Goal: Task Accomplishment & Management: Use online tool/utility

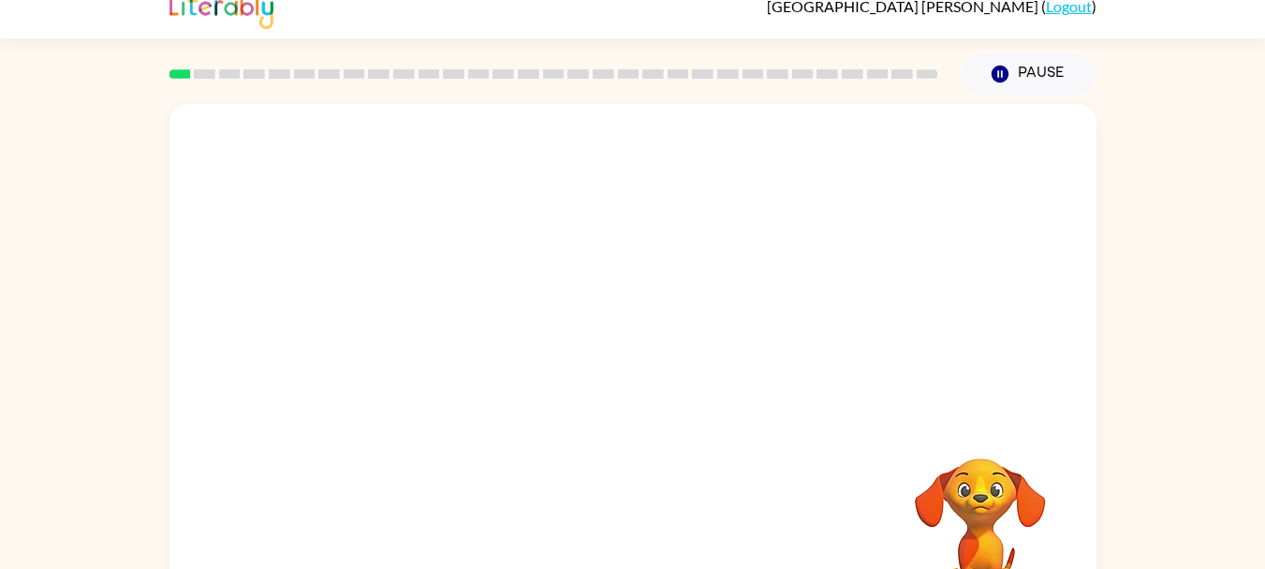
scroll to position [90, 0]
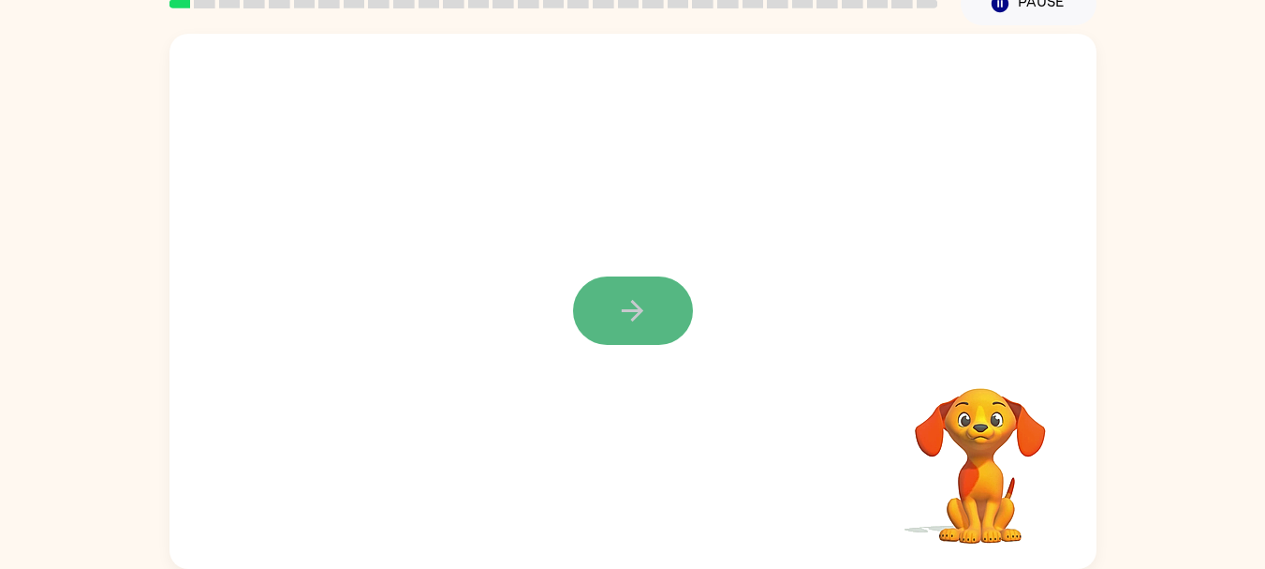
click at [643, 314] on icon "button" at bounding box center [632, 310] width 33 height 33
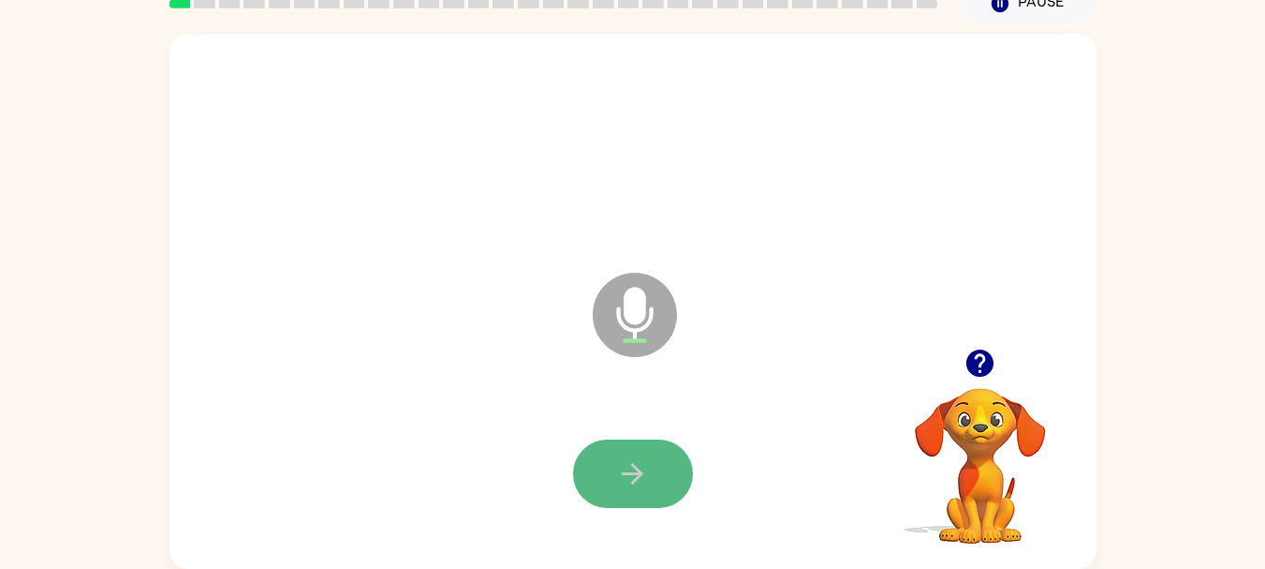
click at [640, 494] on button "button" at bounding box center [633, 473] width 120 height 68
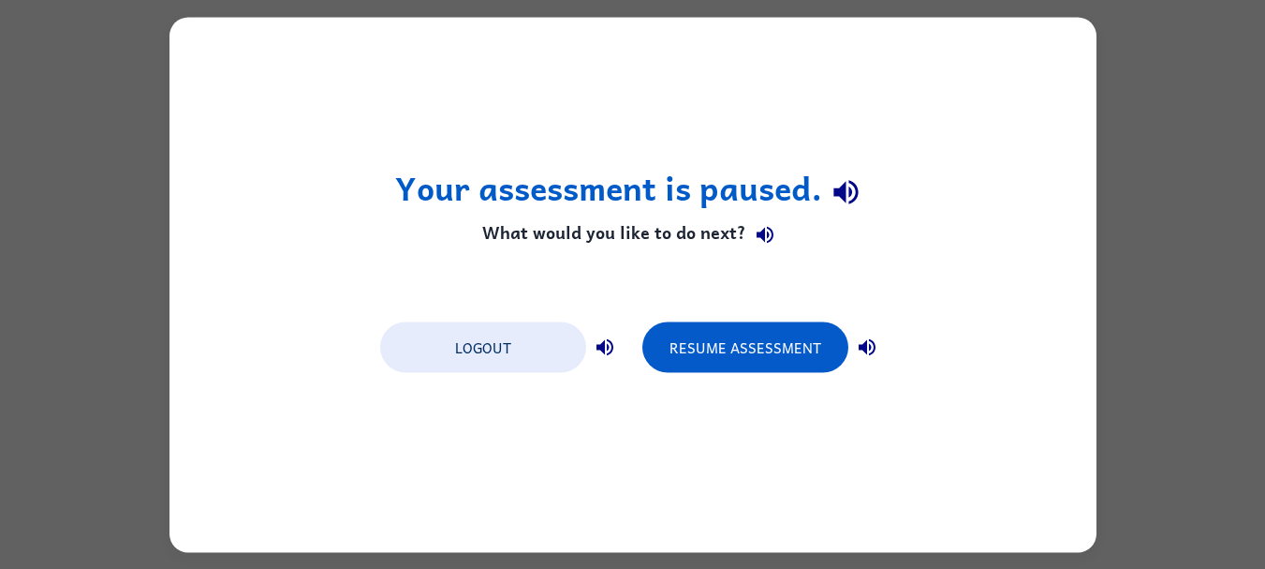
scroll to position [0, 0]
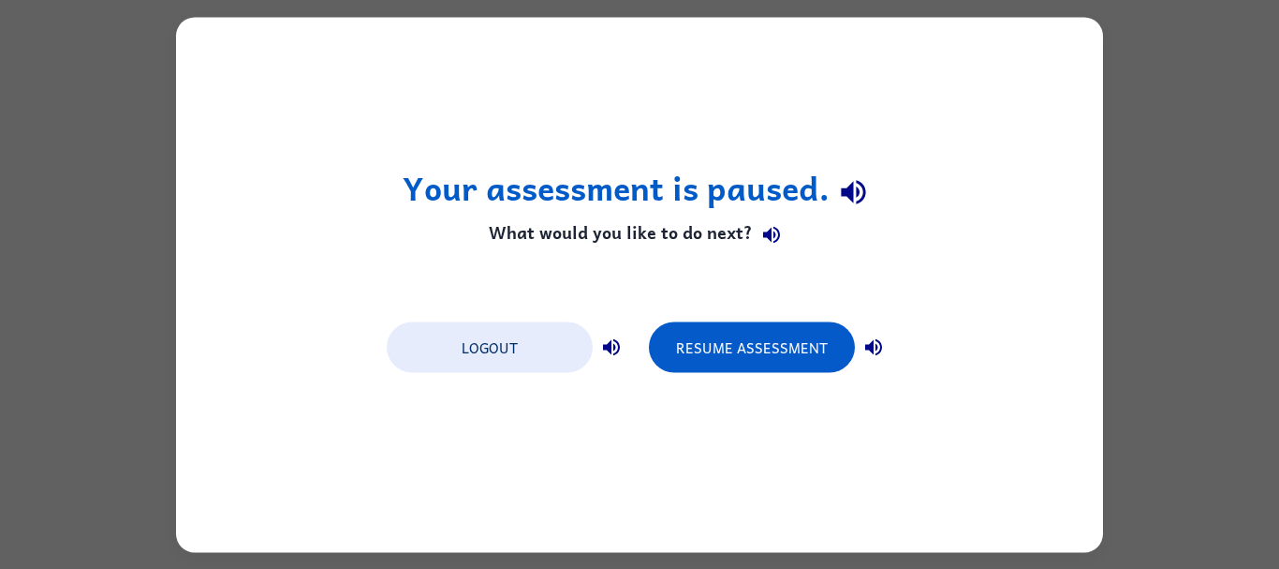
click at [619, 343] on icon "button" at bounding box center [611, 346] width 22 height 22
click at [874, 344] on icon "button" at bounding box center [873, 346] width 17 height 17
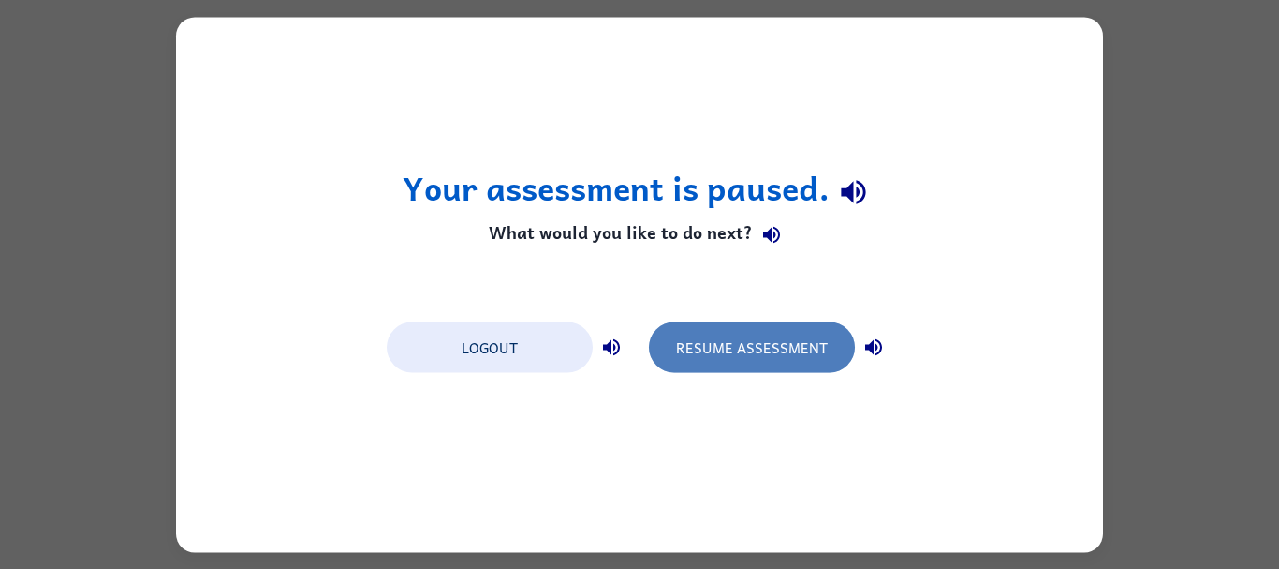
click at [814, 350] on button "Resume Assessment" at bounding box center [752, 346] width 206 height 51
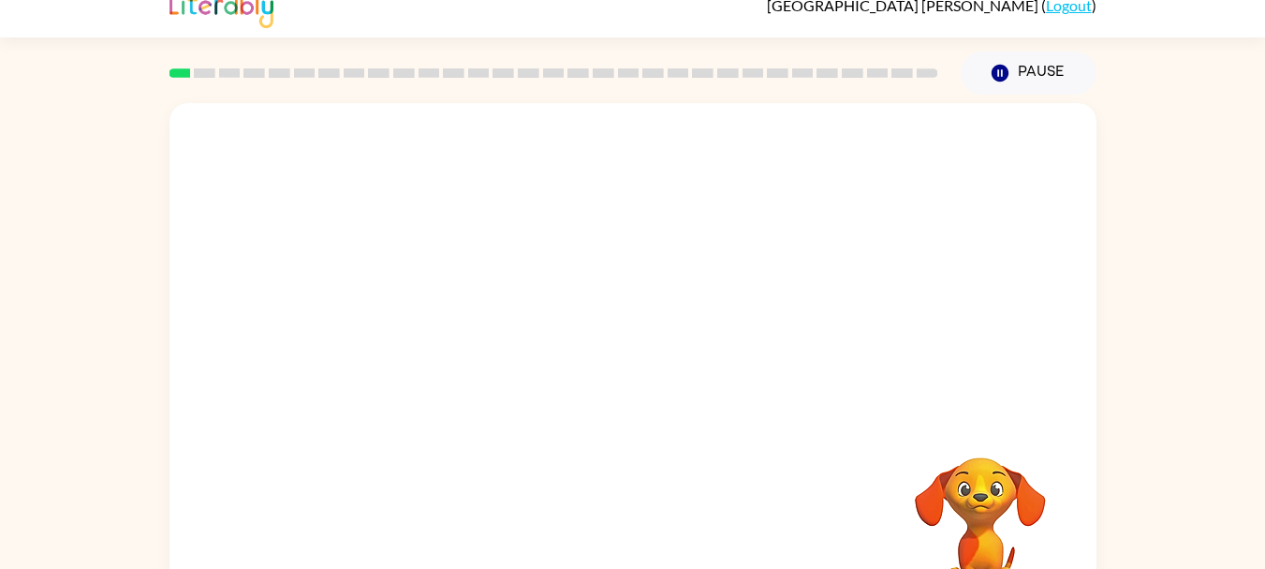
scroll to position [37, 0]
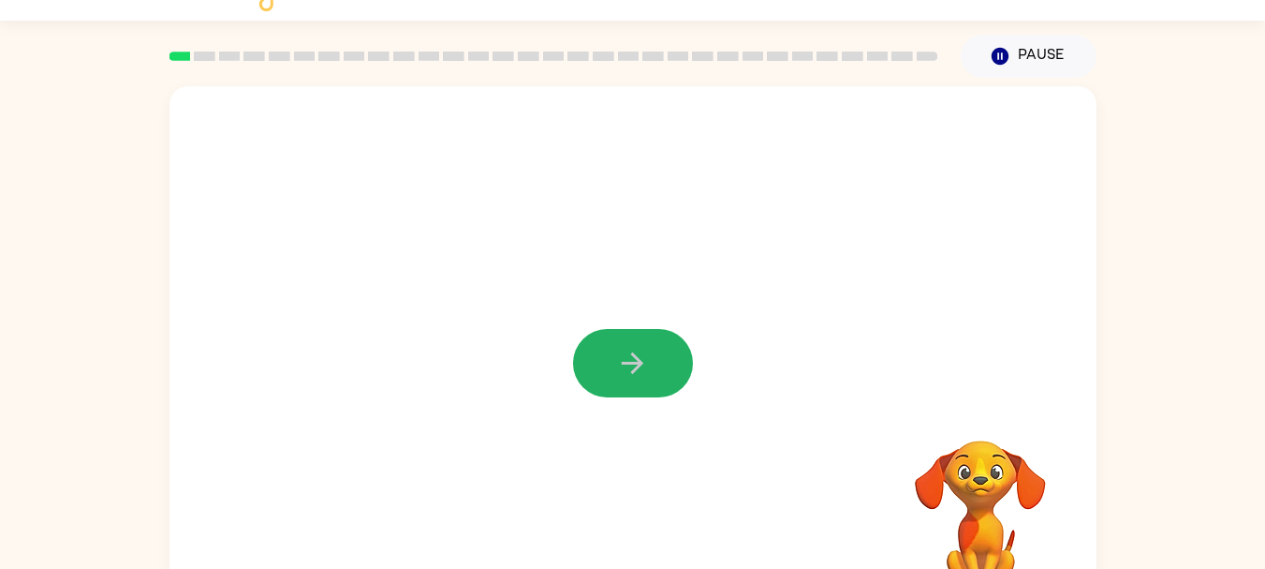
click at [633, 368] on icon "button" at bounding box center [632, 363] width 33 height 33
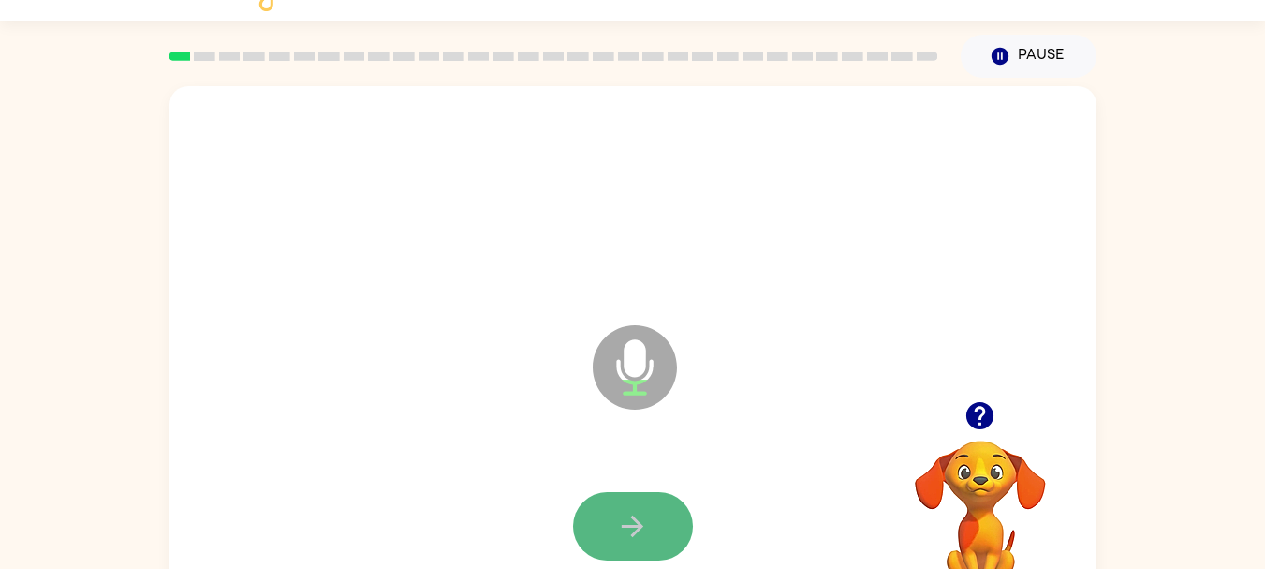
click at [645, 516] on icon "button" at bounding box center [632, 526] width 33 height 33
click at [628, 531] on icon "button" at bounding box center [632, 526] width 33 height 33
click at [622, 523] on icon "button" at bounding box center [632, 526] width 33 height 33
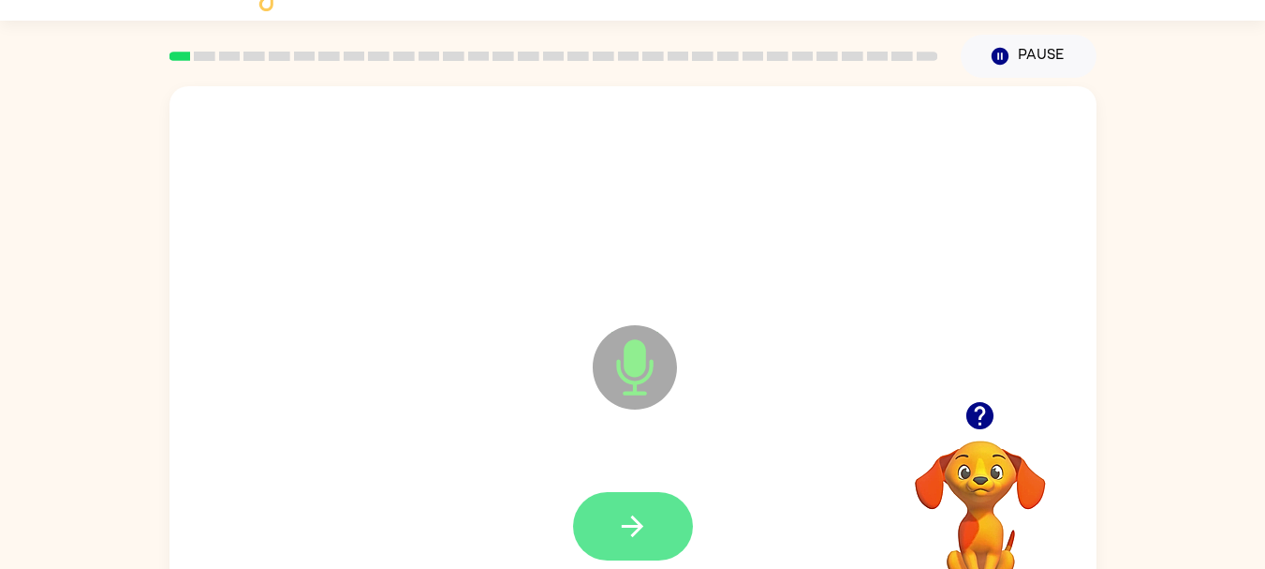
click at [628, 549] on button "button" at bounding box center [633, 526] width 120 height 68
click at [609, 543] on button "button" at bounding box center [633, 526] width 120 height 68
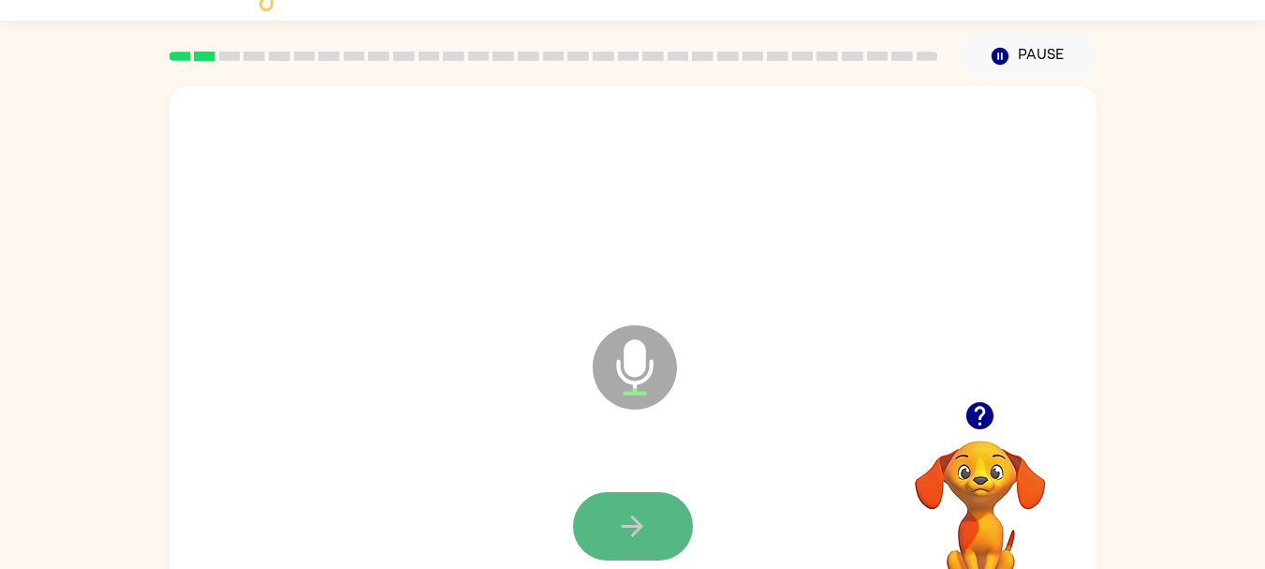
click at [620, 518] on icon "button" at bounding box center [632, 526] width 33 height 33
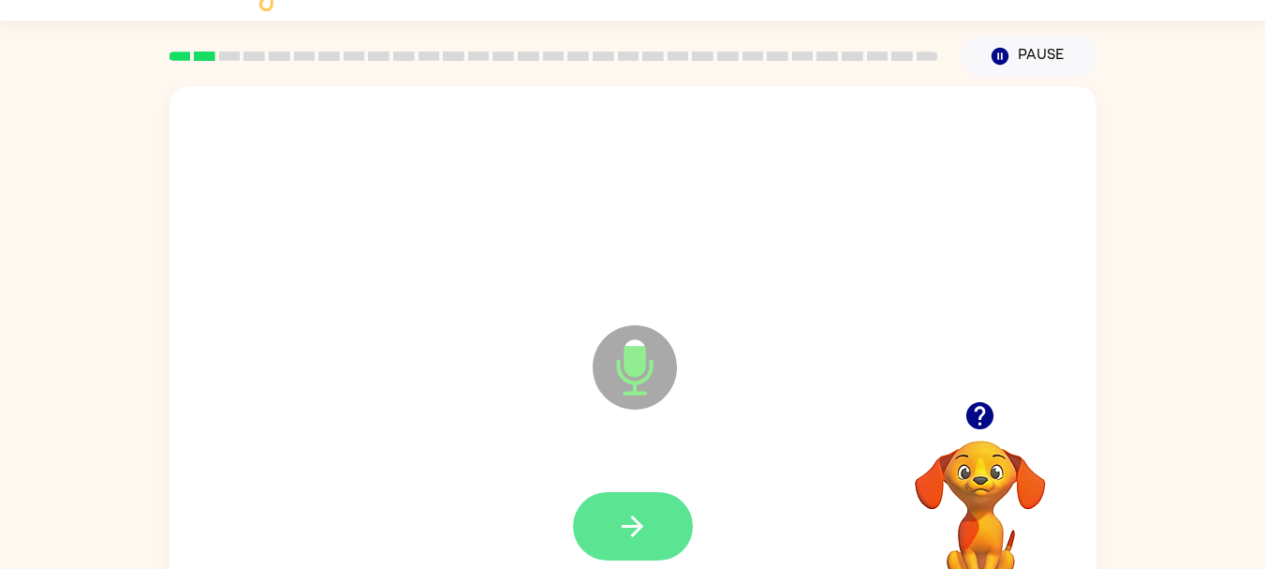
click at [644, 534] on icon "button" at bounding box center [632, 526] width 33 height 33
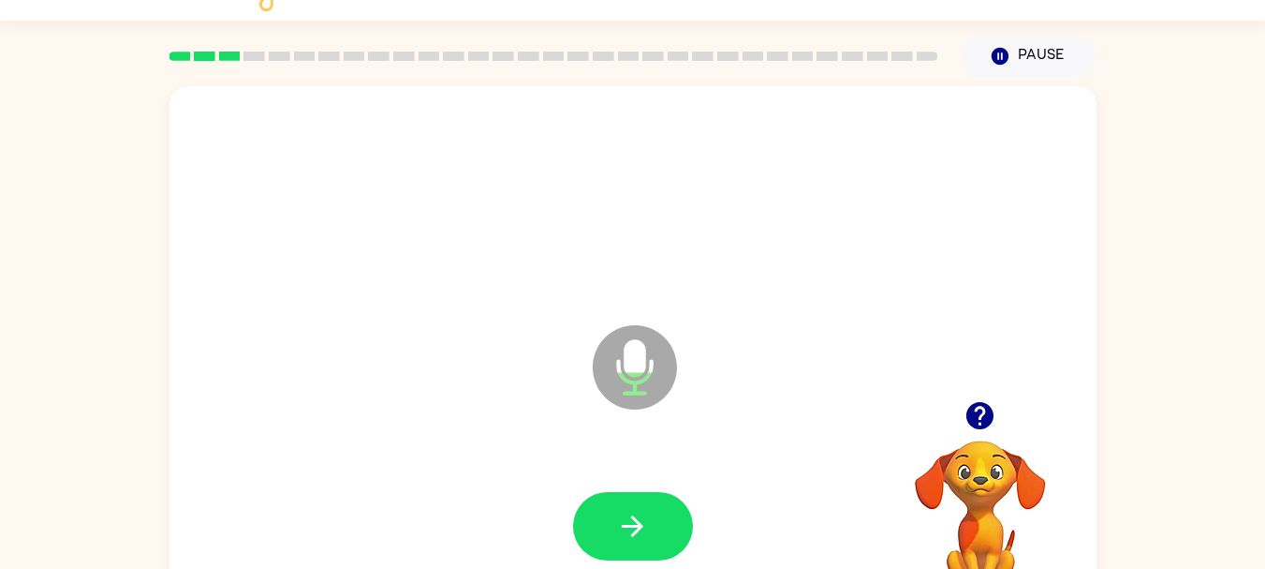
click at [646, 529] on icon "button" at bounding box center [632, 526] width 33 height 33
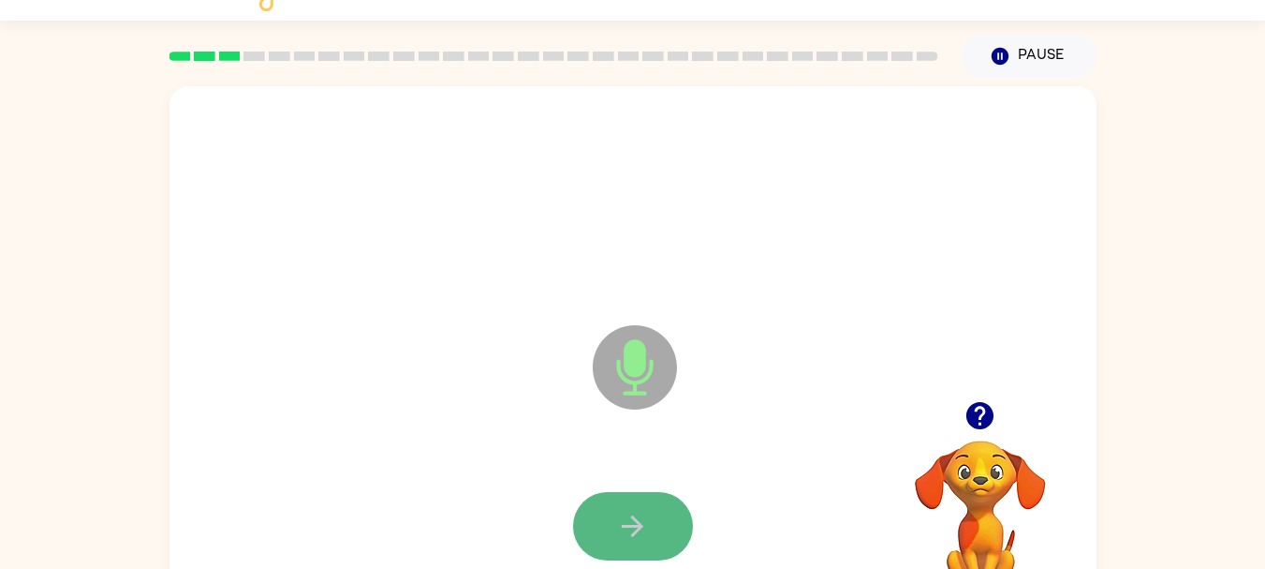
click at [647, 530] on icon "button" at bounding box center [632, 526] width 33 height 33
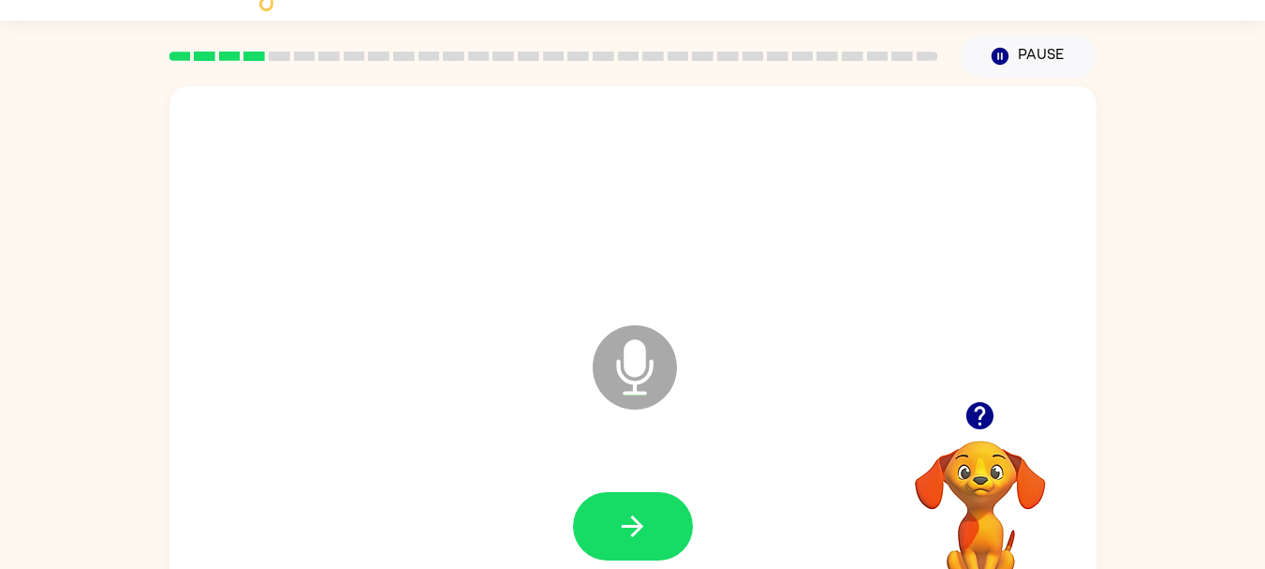
click at [647, 530] on icon "button" at bounding box center [632, 526] width 33 height 33
click at [1040, 52] on button "Pause Pause" at bounding box center [1029, 56] width 136 height 43
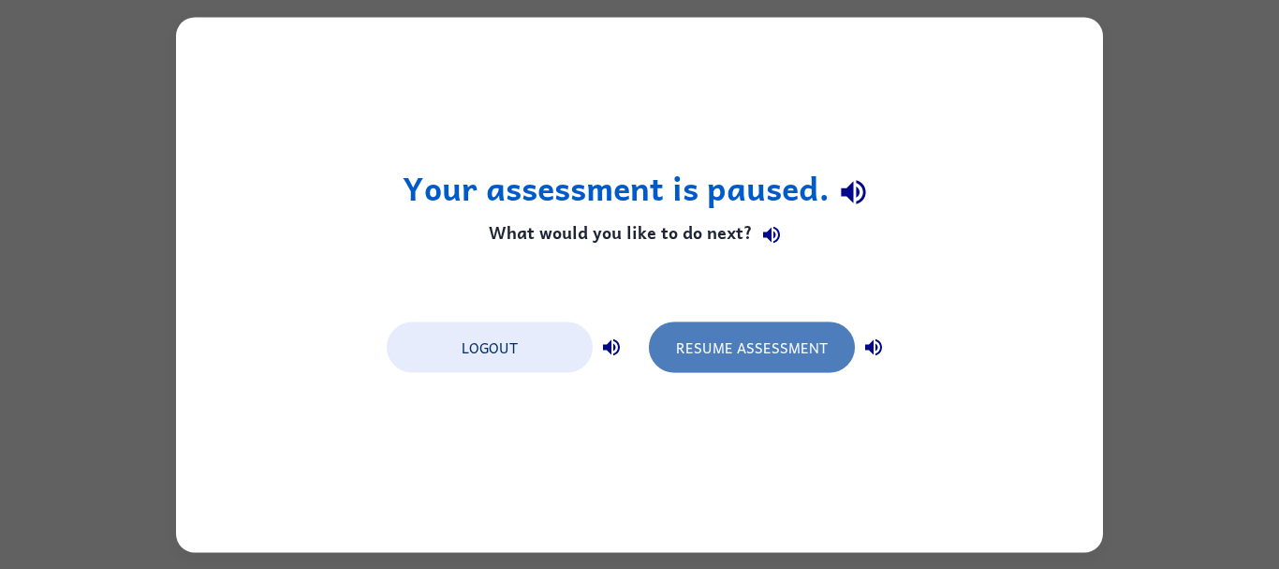
click at [721, 352] on button "Resume Assessment" at bounding box center [752, 346] width 206 height 51
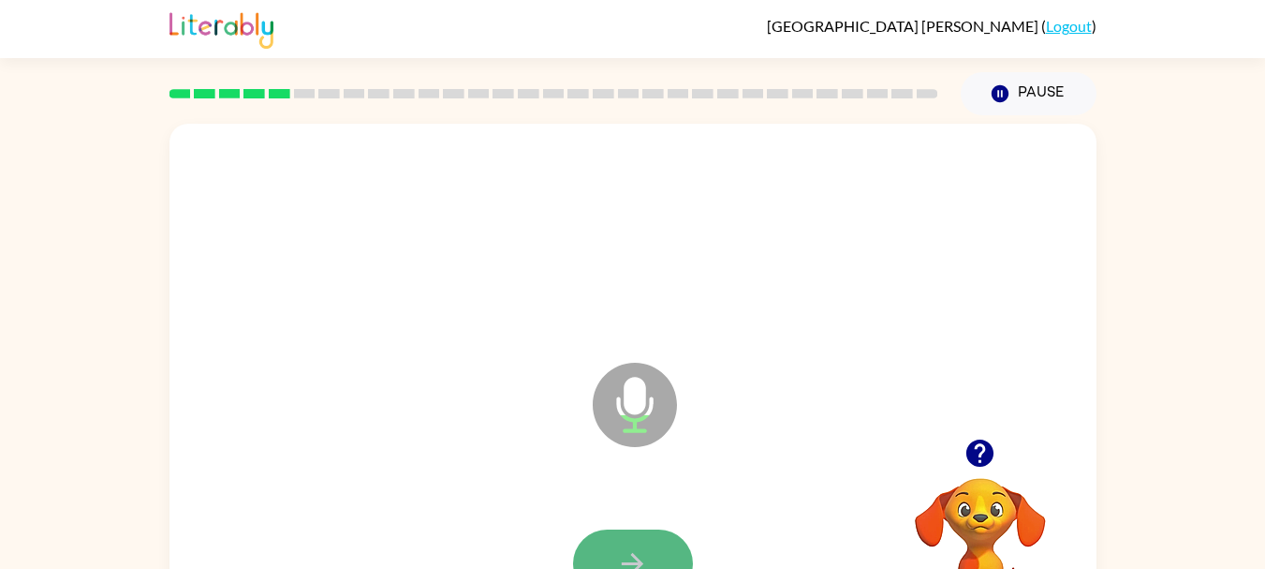
click at [643, 554] on icon "button" at bounding box center [632, 563] width 33 height 33
click at [650, 557] on button "button" at bounding box center [633, 563] width 120 height 68
click at [647, 555] on icon "button" at bounding box center [632, 563] width 33 height 33
click at [611, 560] on button "button" at bounding box center [633, 563] width 120 height 68
click at [649, 526] on div at bounding box center [633, 564] width 890 height 154
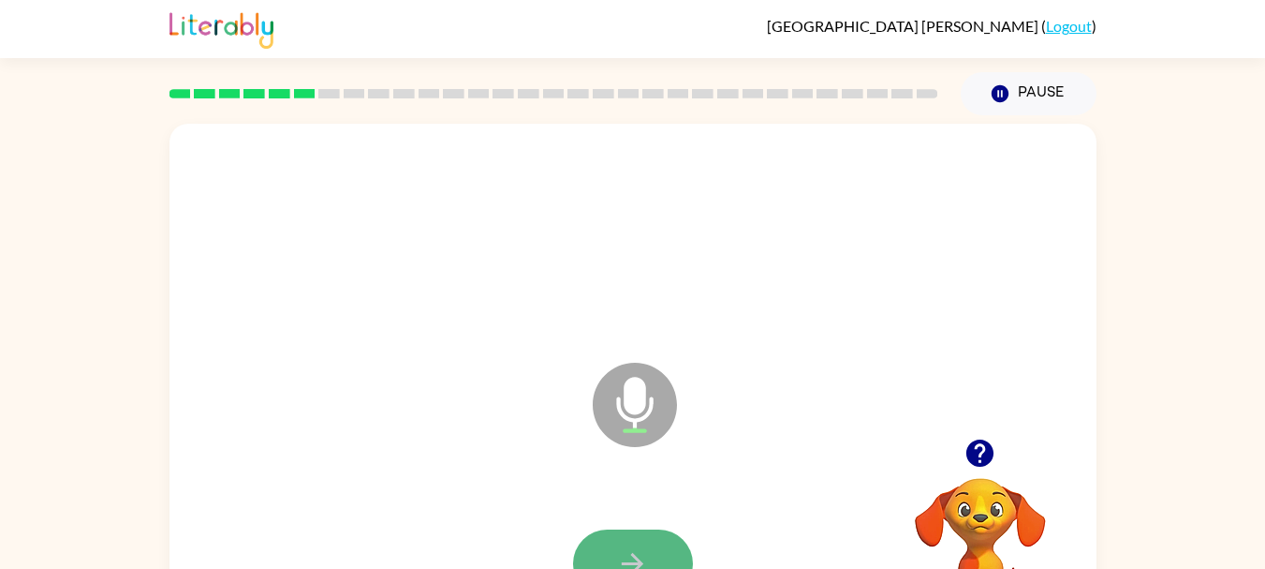
click at [610, 560] on button "button" at bounding box center [633, 563] width 120 height 68
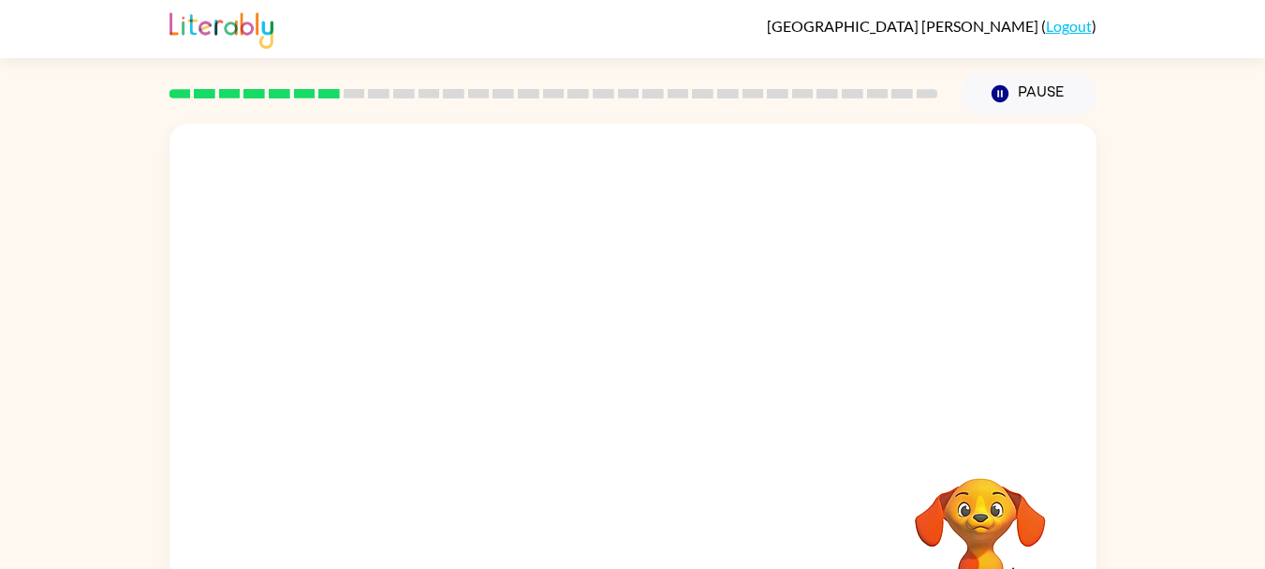
scroll to position [12, 0]
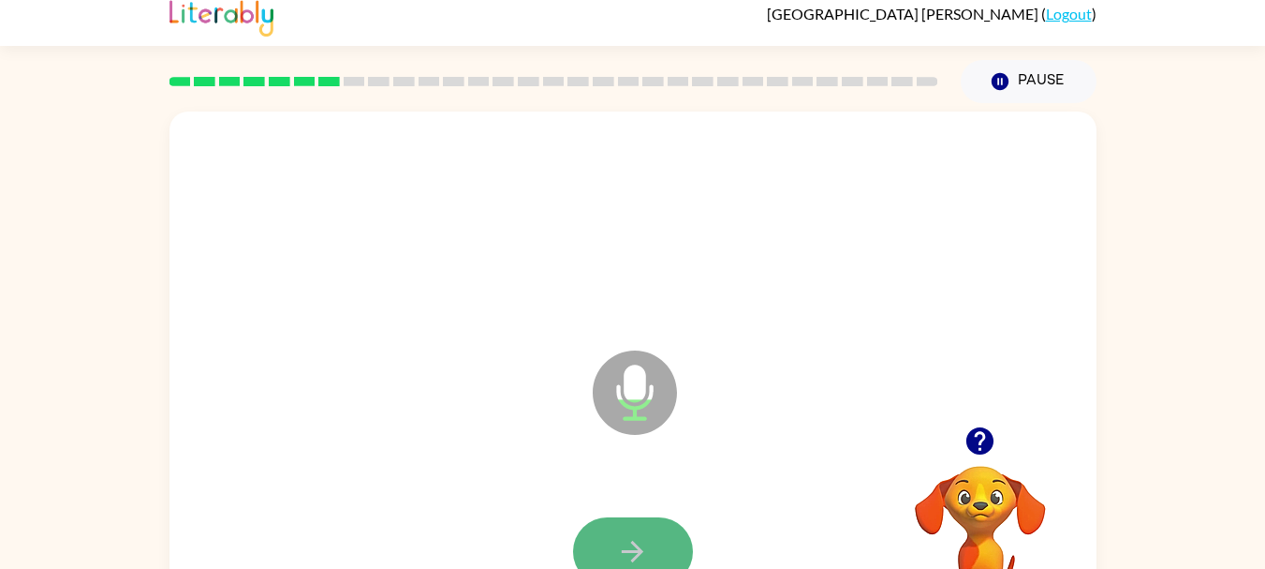
click at [638, 531] on button "button" at bounding box center [633, 551] width 120 height 68
click at [656, 546] on button "button" at bounding box center [633, 551] width 120 height 68
click at [643, 544] on icon "button" at bounding box center [632, 551] width 33 height 33
click at [642, 541] on icon "button" at bounding box center [632, 551] width 33 height 33
drag, startPoint x: 616, startPoint y: 533, endPoint x: 613, endPoint y: 560, distance: 27.3
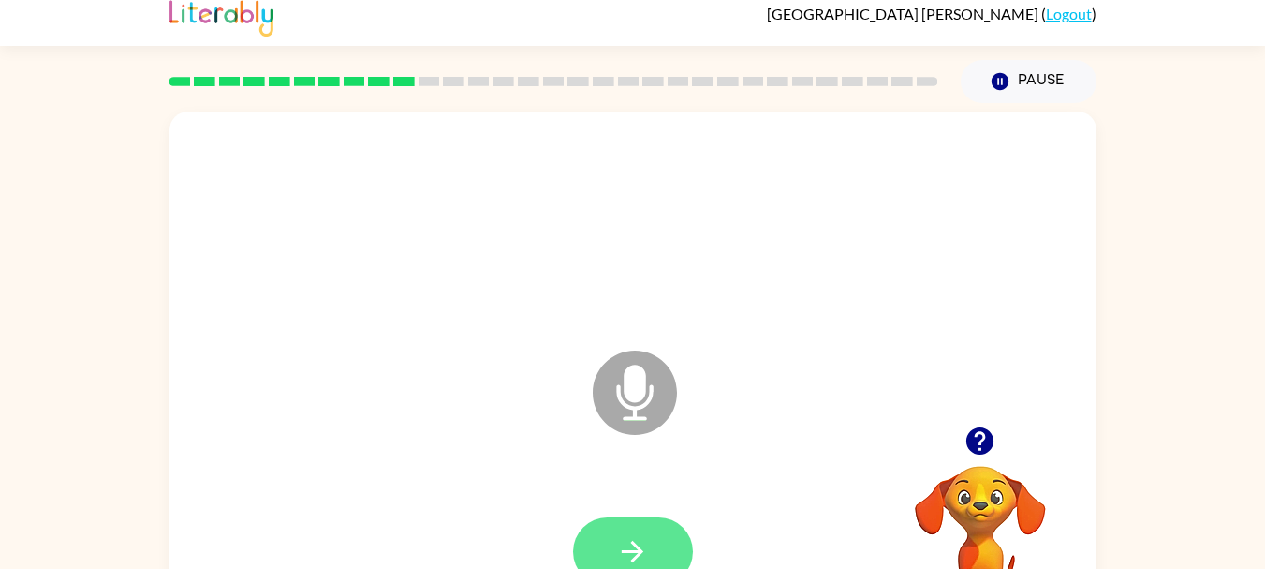
click at [613, 560] on button "button" at bounding box center [633, 551] width 120 height 68
click at [616, 560] on icon "button" at bounding box center [632, 551] width 33 height 33
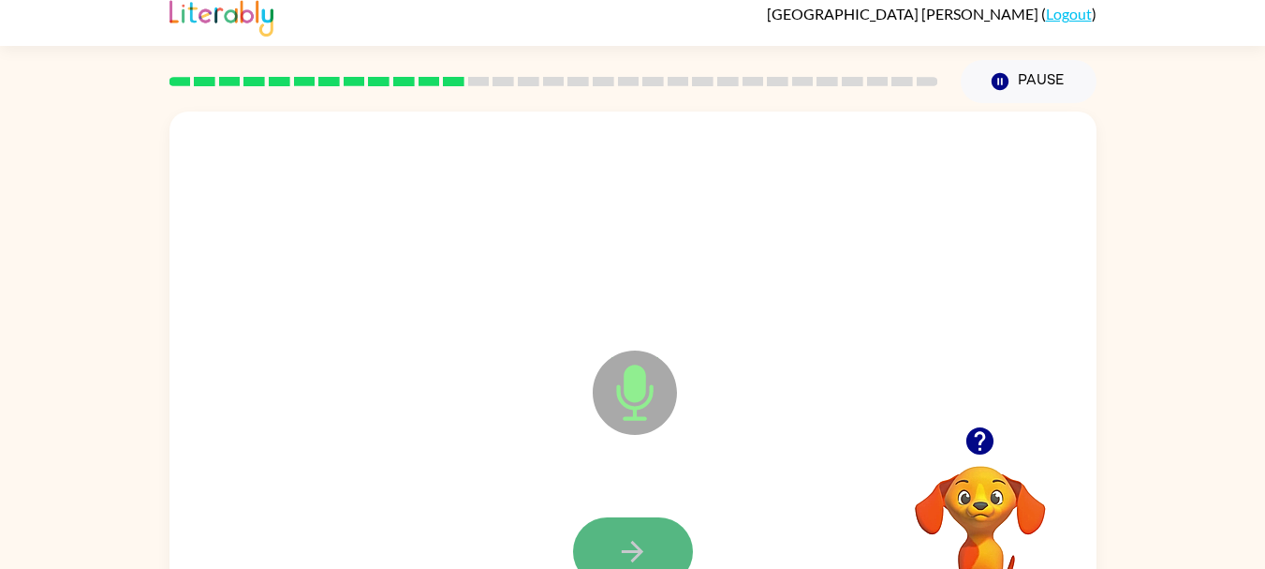
click at [616, 560] on icon "button" at bounding box center [632, 551] width 33 height 33
click at [640, 205] on div at bounding box center [633, 226] width 890 height 154
click at [989, 439] on icon "button" at bounding box center [980, 440] width 27 height 27
click at [660, 549] on button "button" at bounding box center [633, 551] width 120 height 68
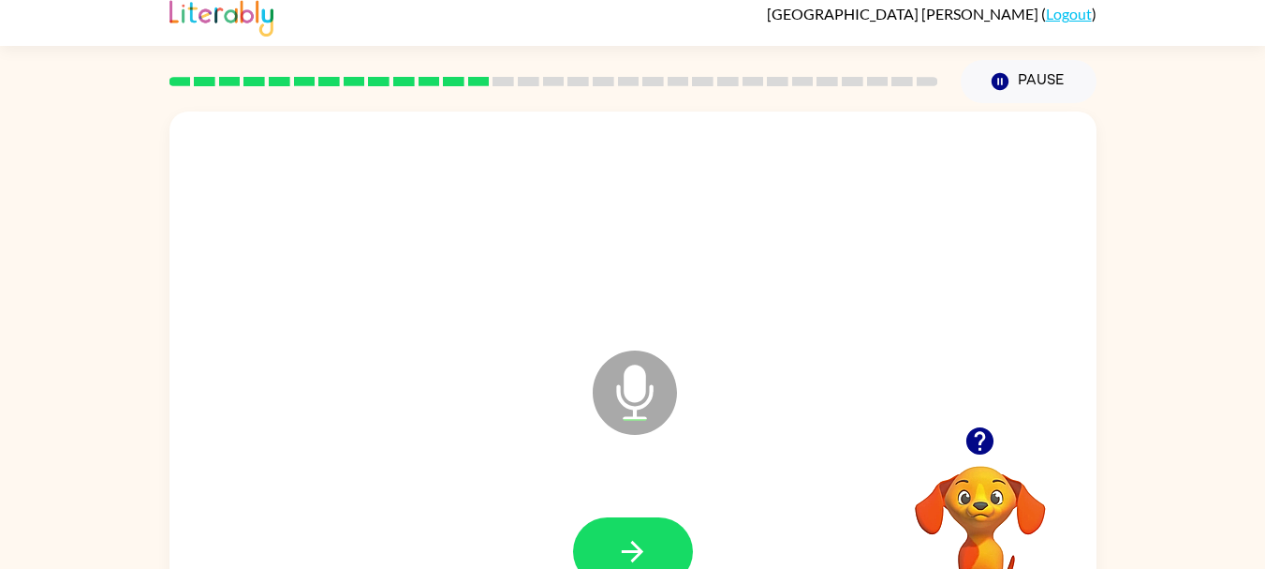
click at [954, 436] on div at bounding box center [980, 441] width 187 height 48
click at [974, 440] on icon "button" at bounding box center [980, 440] width 27 height 27
click at [615, 548] on button "button" at bounding box center [633, 551] width 120 height 68
click at [657, 542] on button "button" at bounding box center [633, 551] width 120 height 68
click at [648, 517] on button "button" at bounding box center [633, 551] width 120 height 68
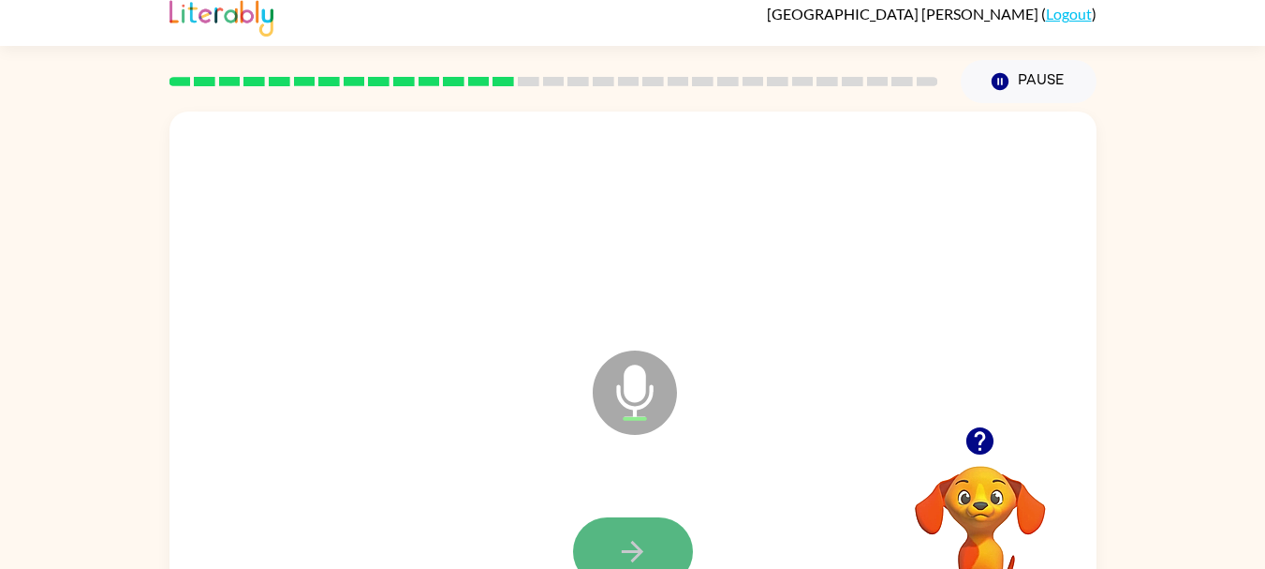
click at [635, 554] on icon "button" at bounding box center [632, 551] width 33 height 33
click at [625, 542] on icon "button" at bounding box center [632, 551] width 33 height 33
click at [628, 538] on icon "button" at bounding box center [632, 551] width 33 height 33
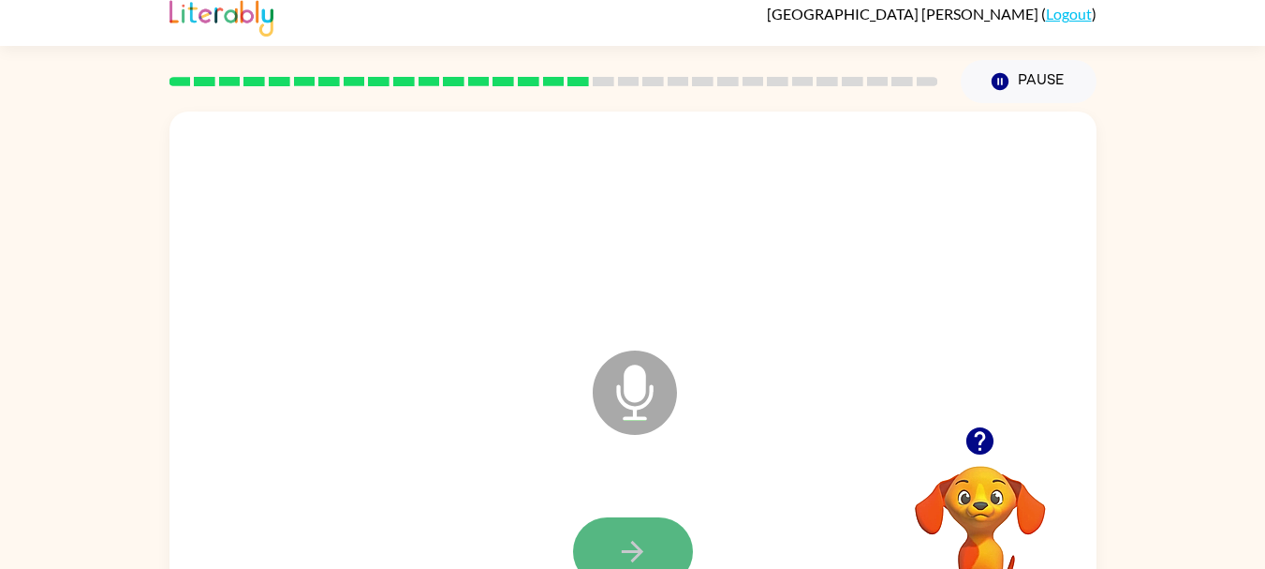
click at [612, 552] on button "button" at bounding box center [633, 551] width 120 height 68
click at [672, 533] on button "button" at bounding box center [633, 551] width 120 height 68
click at [670, 532] on button "button" at bounding box center [633, 551] width 120 height 68
click at [646, 554] on icon "button" at bounding box center [632, 551] width 33 height 33
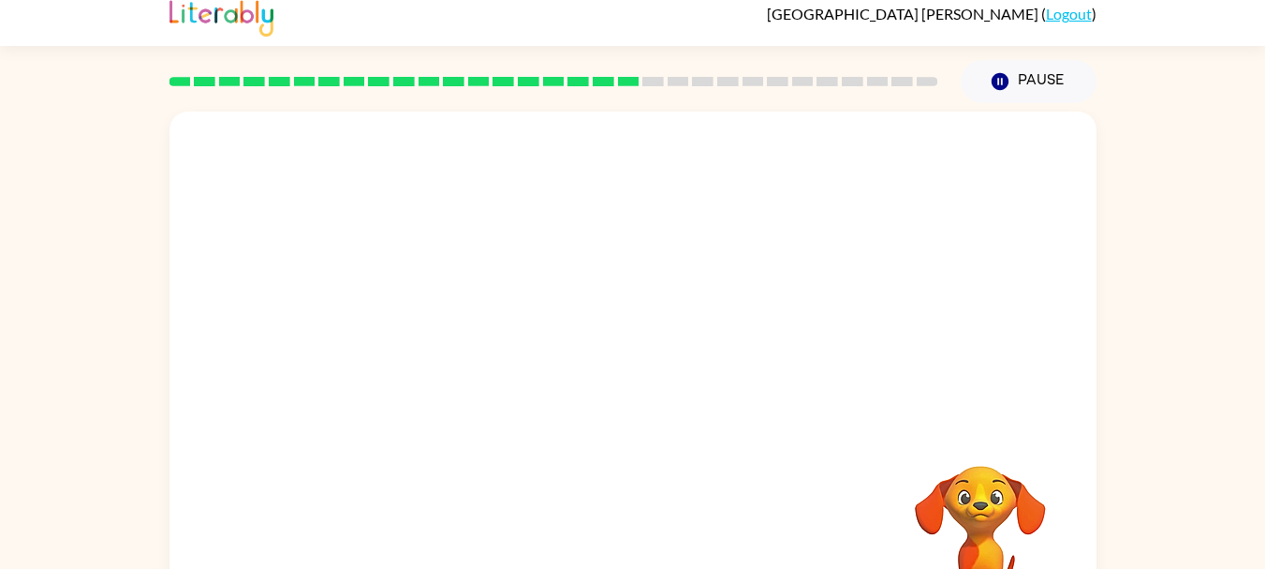
scroll to position [90, 0]
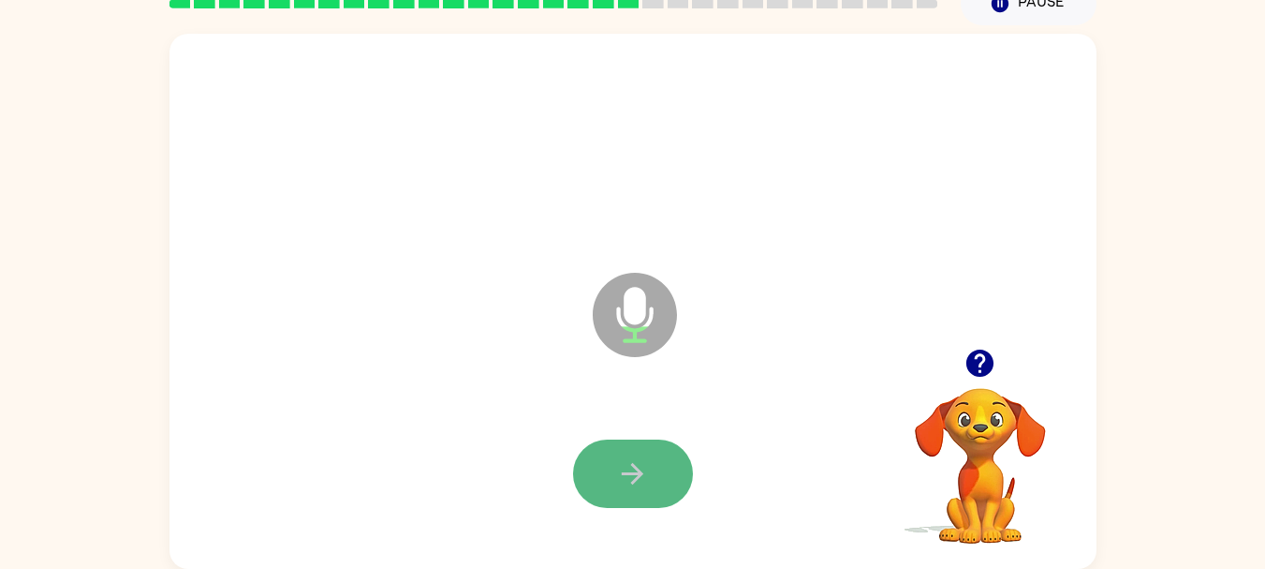
click at [641, 465] on icon "button" at bounding box center [632, 473] width 33 height 33
click at [672, 451] on button "button" at bounding box center [633, 473] width 120 height 68
click at [662, 464] on button "button" at bounding box center [633, 473] width 120 height 68
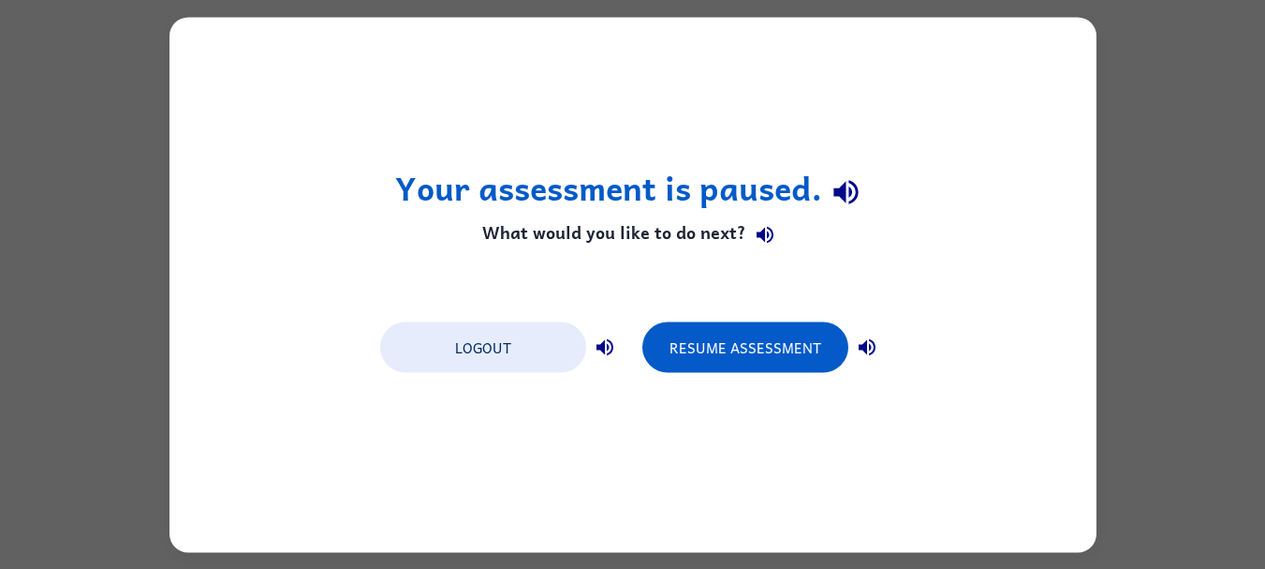
scroll to position [0, 0]
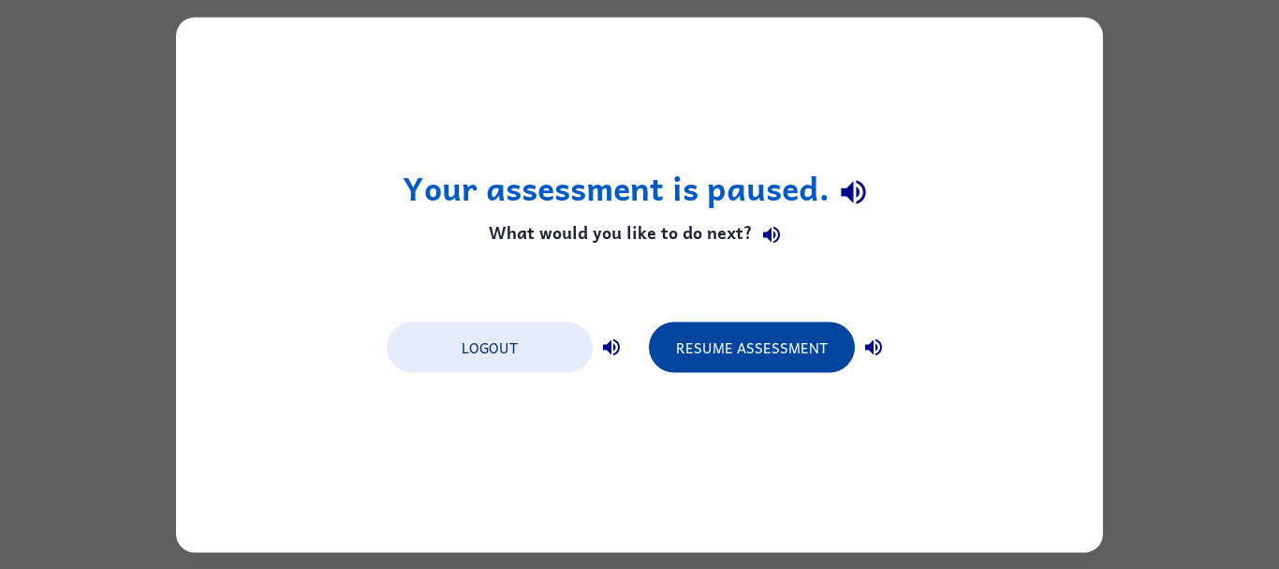
click at [760, 355] on button "Resume Assessment" at bounding box center [752, 346] width 206 height 51
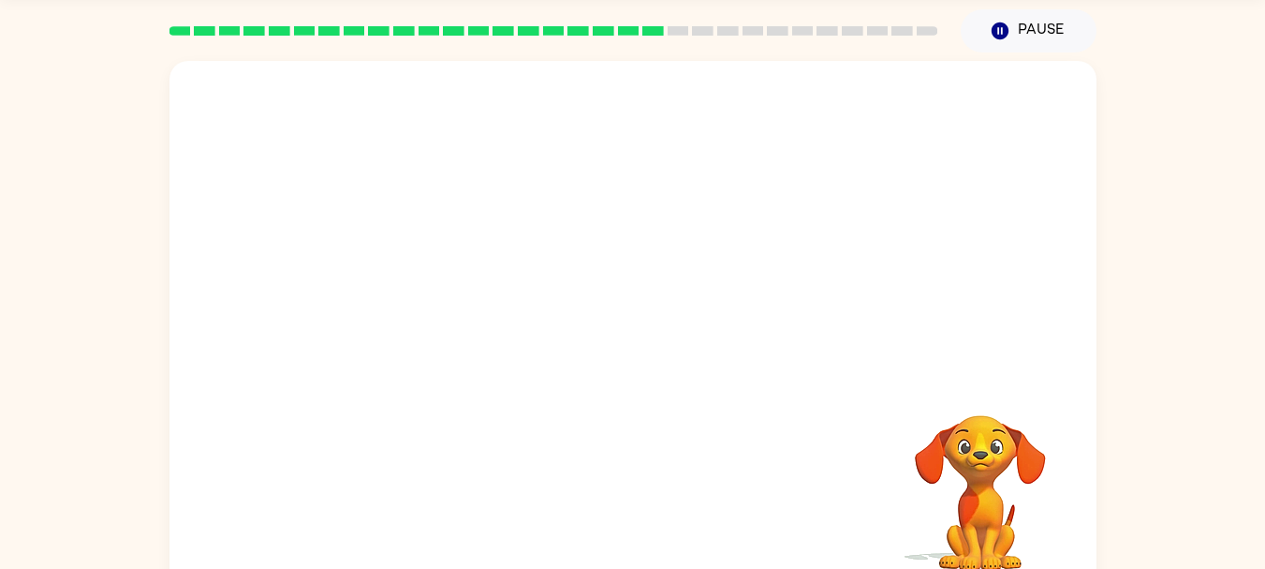
scroll to position [90, 0]
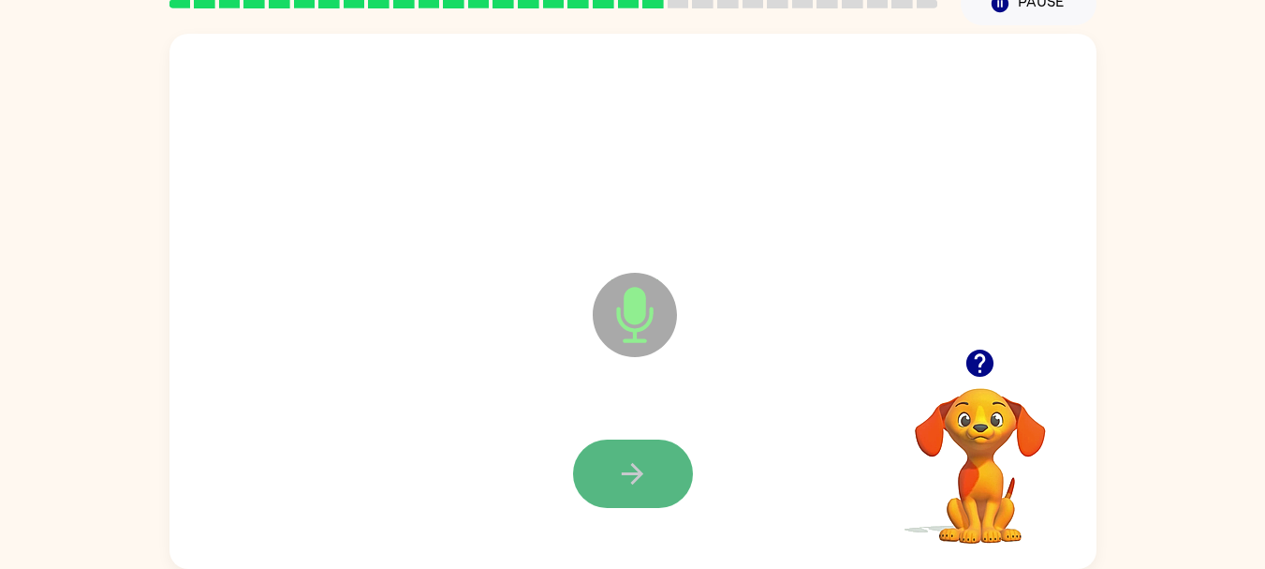
click at [665, 465] on button "button" at bounding box center [633, 473] width 120 height 68
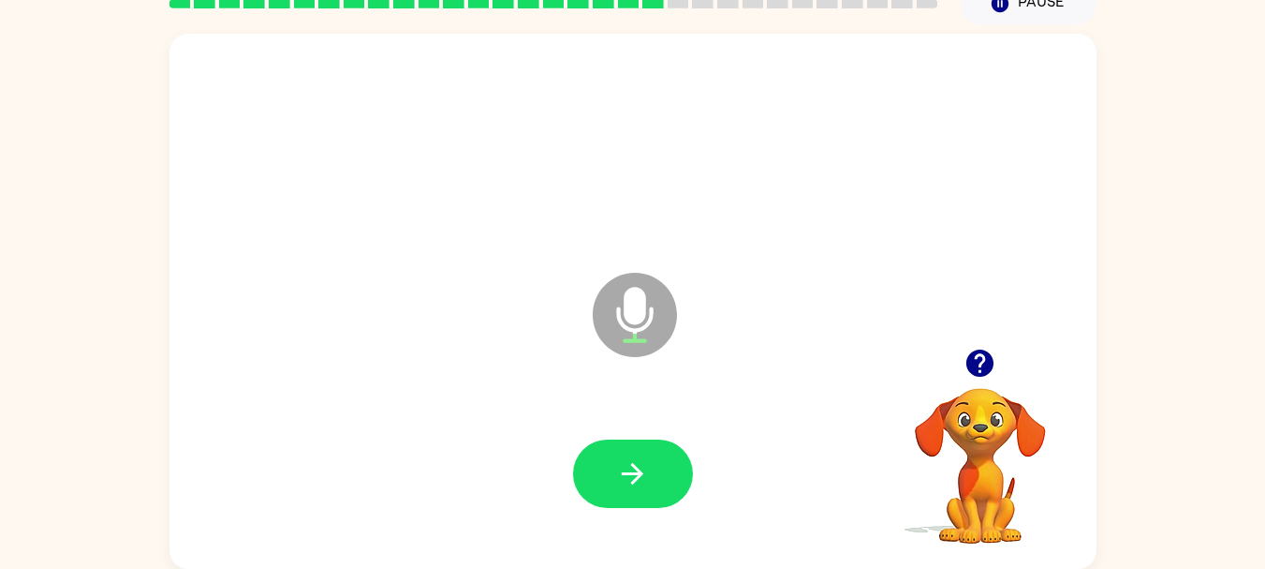
click at [665, 465] on button "button" at bounding box center [633, 473] width 120 height 68
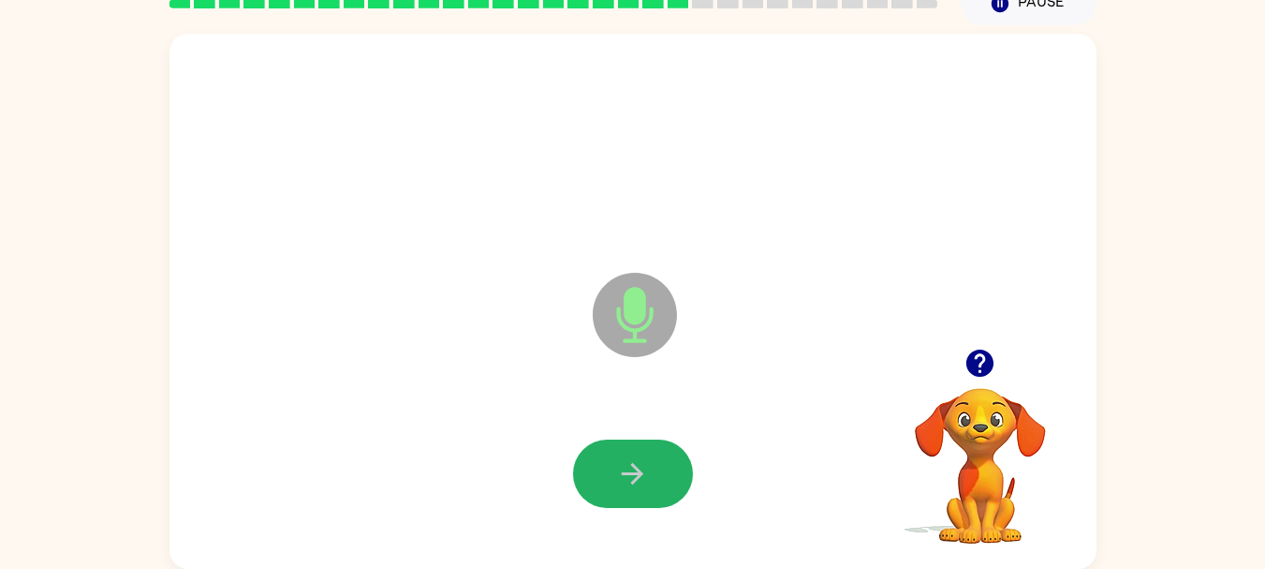
click at [647, 473] on icon "button" at bounding box center [632, 473] width 33 height 33
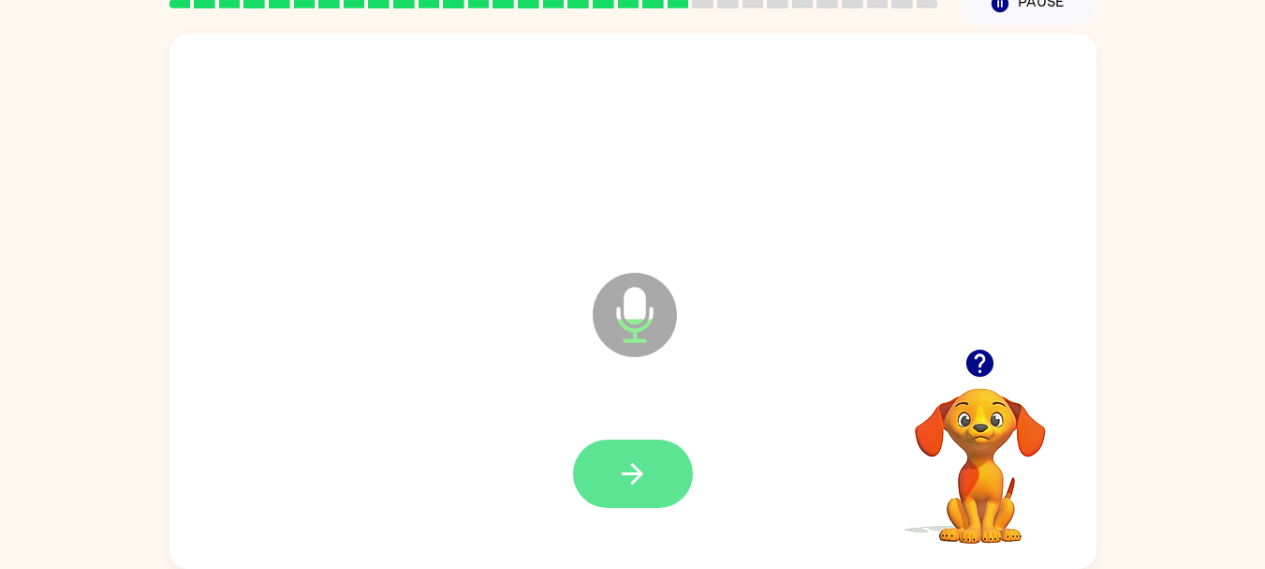
click at [645, 473] on icon "button" at bounding box center [632, 473] width 33 height 33
click at [644, 457] on icon "button" at bounding box center [632, 473] width 33 height 33
click at [608, 500] on button "button" at bounding box center [633, 473] width 120 height 68
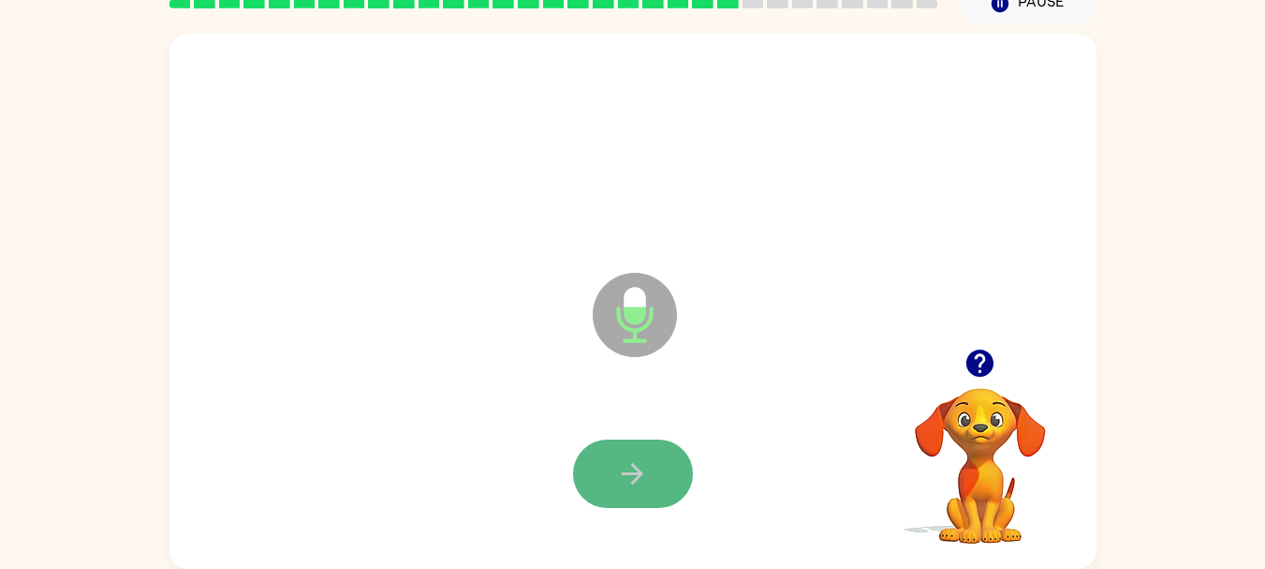
click at [638, 479] on icon "button" at bounding box center [633, 474] width 22 height 22
click at [583, 479] on button "button" at bounding box center [633, 473] width 120 height 68
click at [635, 453] on button "button" at bounding box center [633, 473] width 120 height 68
click at [640, 477] on icon "button" at bounding box center [633, 474] width 22 height 22
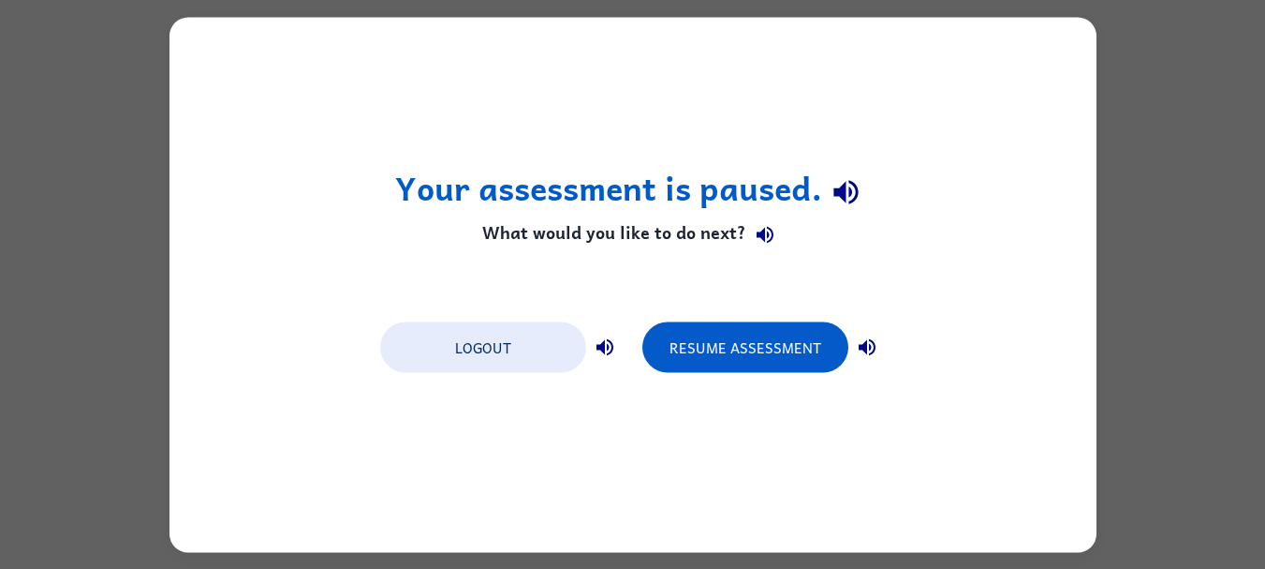
scroll to position [0, 0]
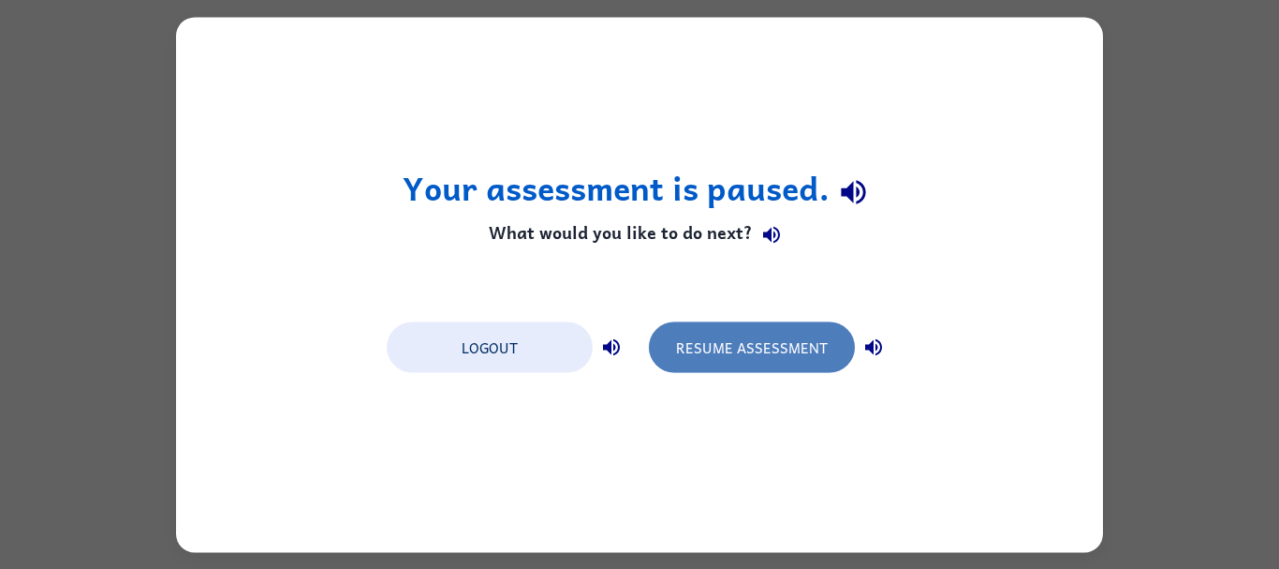
click at [739, 355] on button "Resume Assessment" at bounding box center [752, 346] width 206 height 51
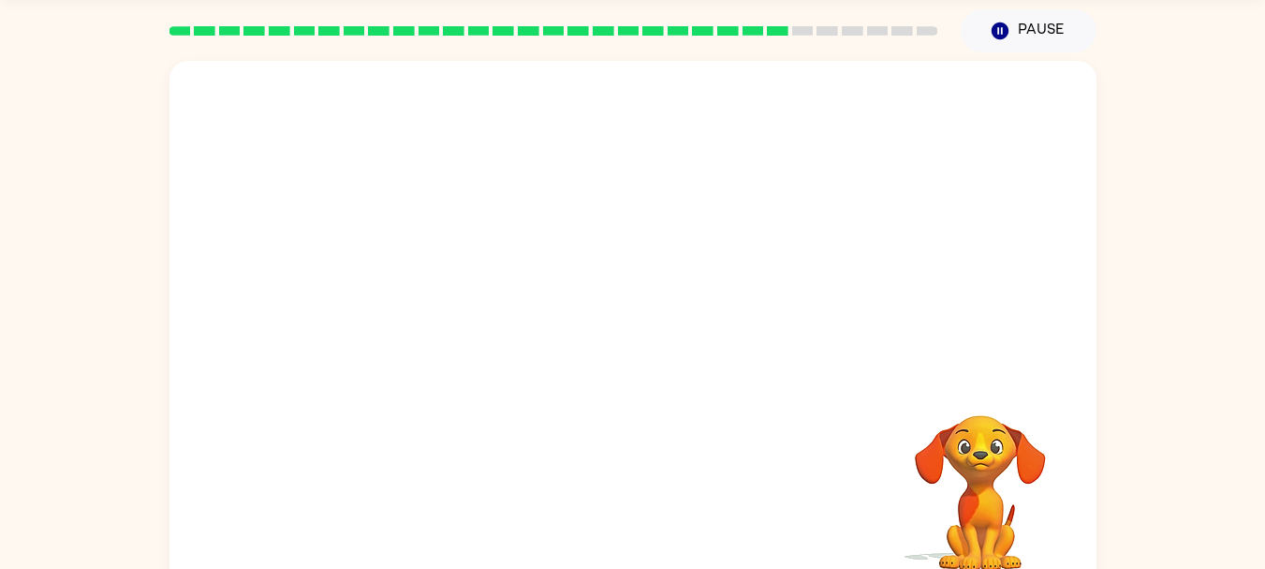
scroll to position [75, 0]
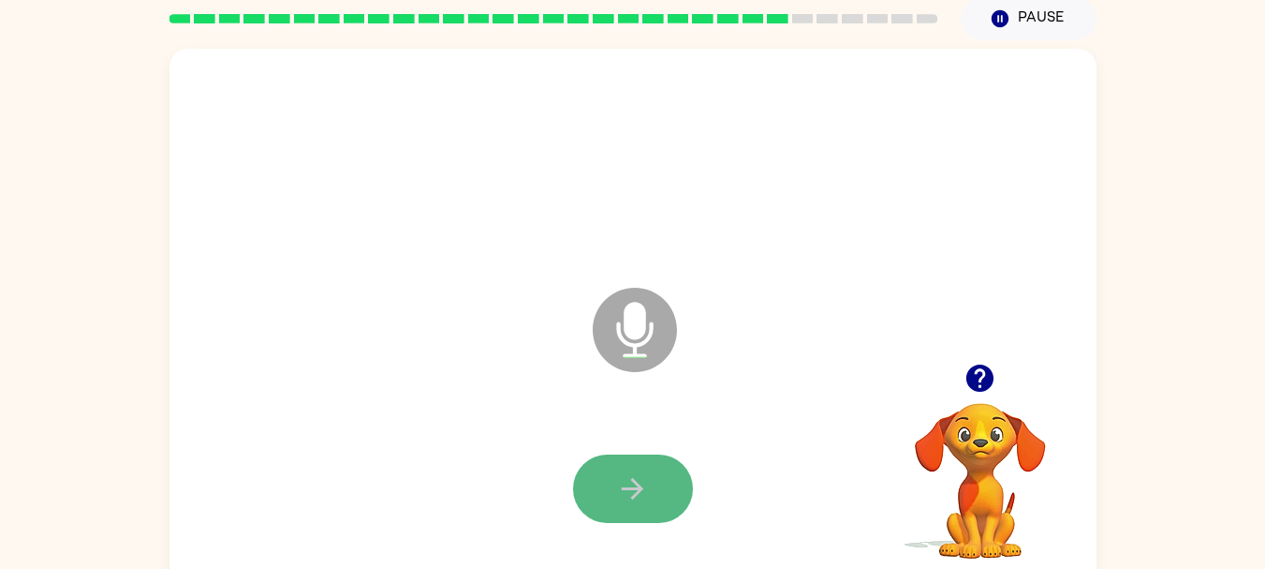
click at [649, 463] on button "button" at bounding box center [633, 488] width 120 height 68
click at [641, 468] on button "button" at bounding box center [633, 488] width 120 height 68
click at [627, 483] on icon "button" at bounding box center [632, 488] width 33 height 33
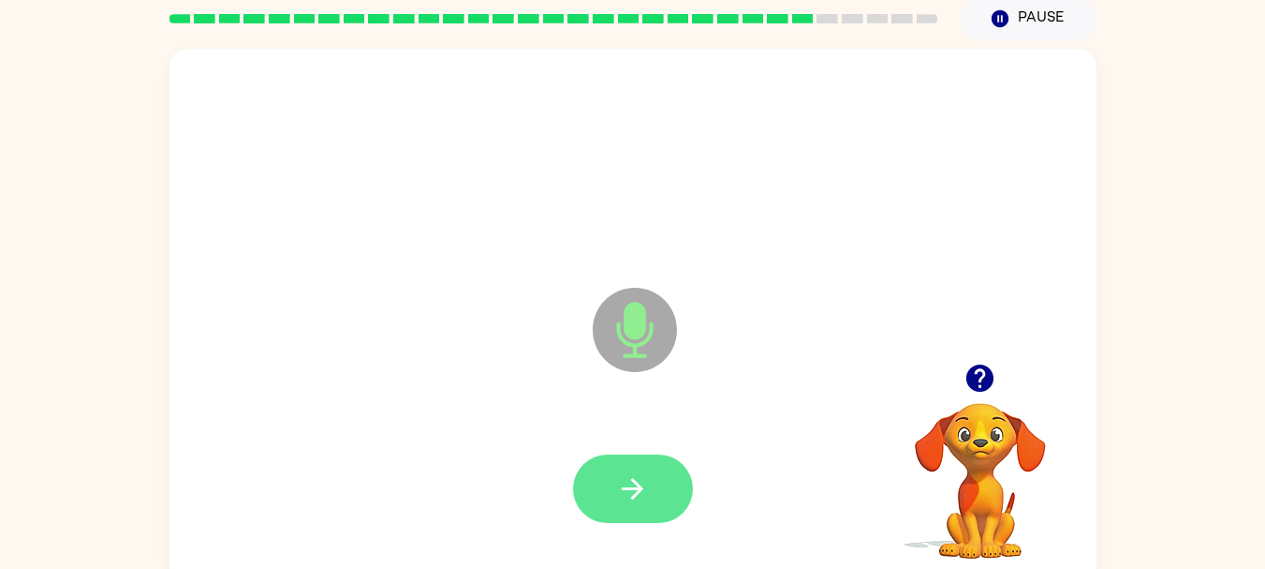
click at [627, 483] on icon "button" at bounding box center [632, 488] width 33 height 33
click at [639, 514] on button "button" at bounding box center [633, 488] width 120 height 68
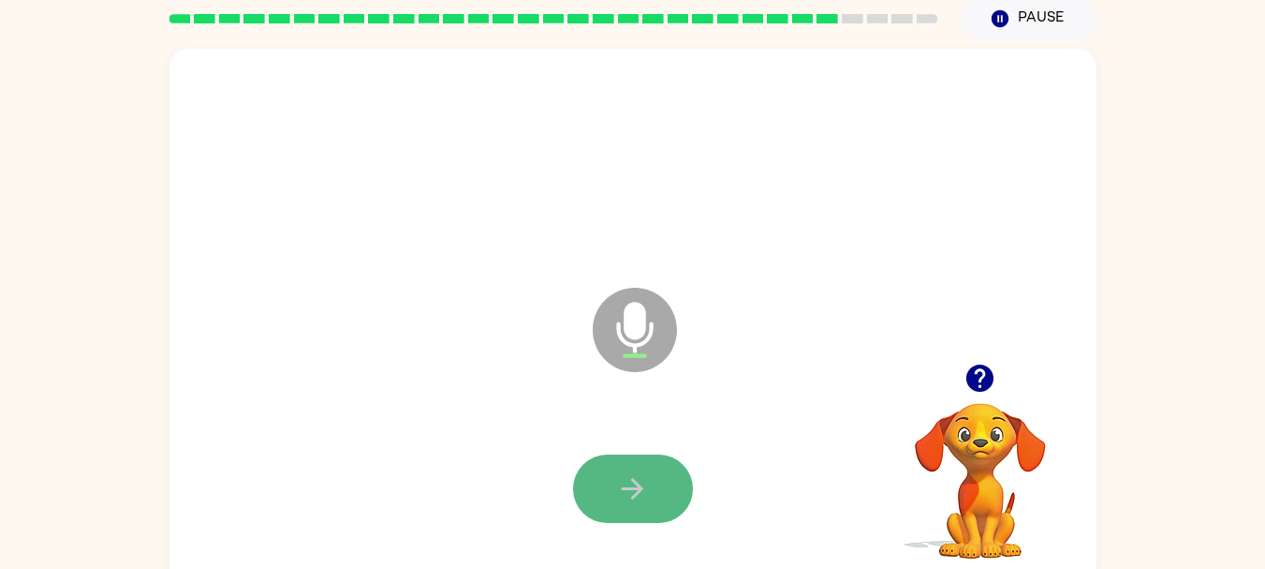
click at [640, 466] on button "button" at bounding box center [633, 488] width 120 height 68
click at [600, 465] on button "button" at bounding box center [633, 488] width 120 height 68
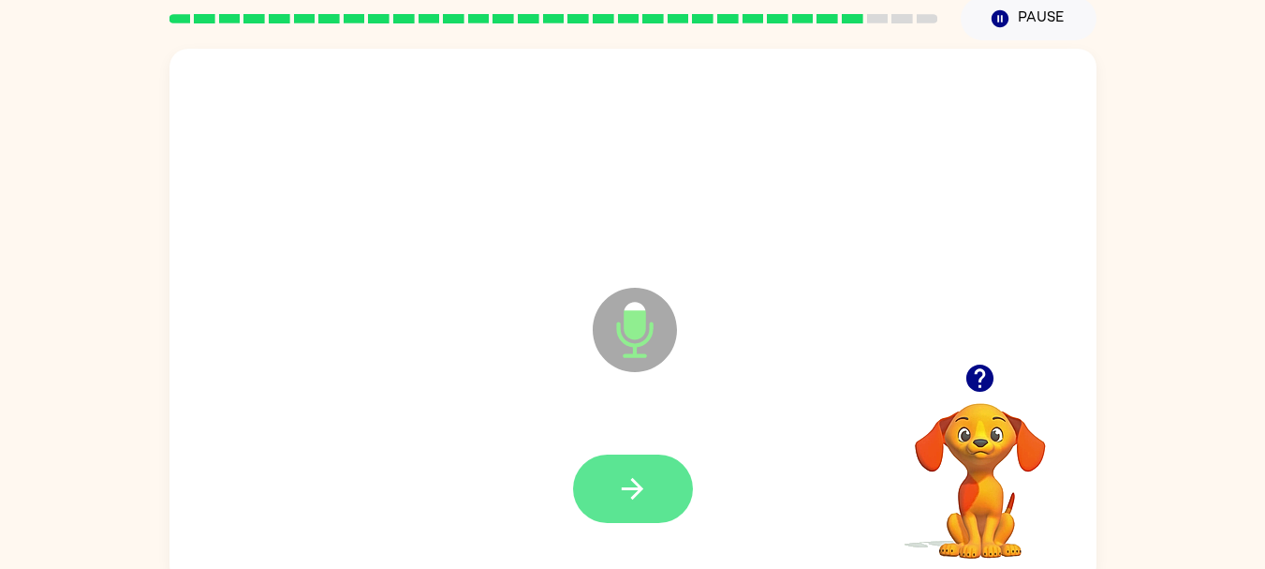
click at [653, 490] on button "button" at bounding box center [633, 488] width 120 height 68
click at [625, 478] on icon "button" at bounding box center [632, 488] width 33 height 33
click at [639, 498] on icon "button" at bounding box center [632, 488] width 33 height 33
click at [637, 489] on icon "button" at bounding box center [633, 489] width 22 height 22
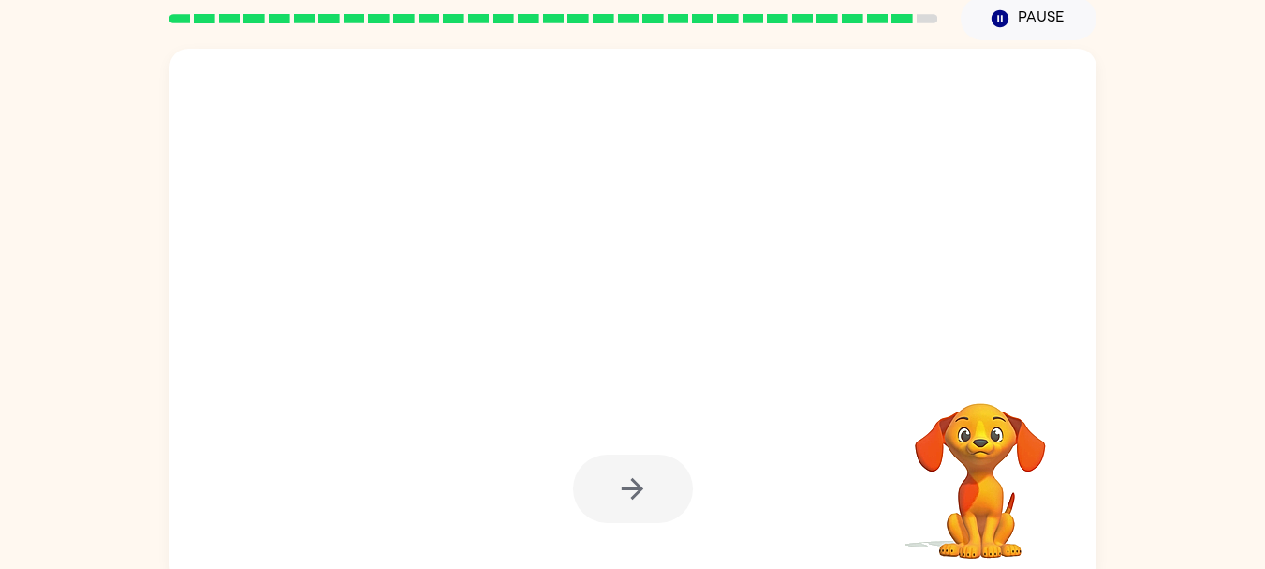
click at [633, 497] on div at bounding box center [633, 488] width 120 height 68
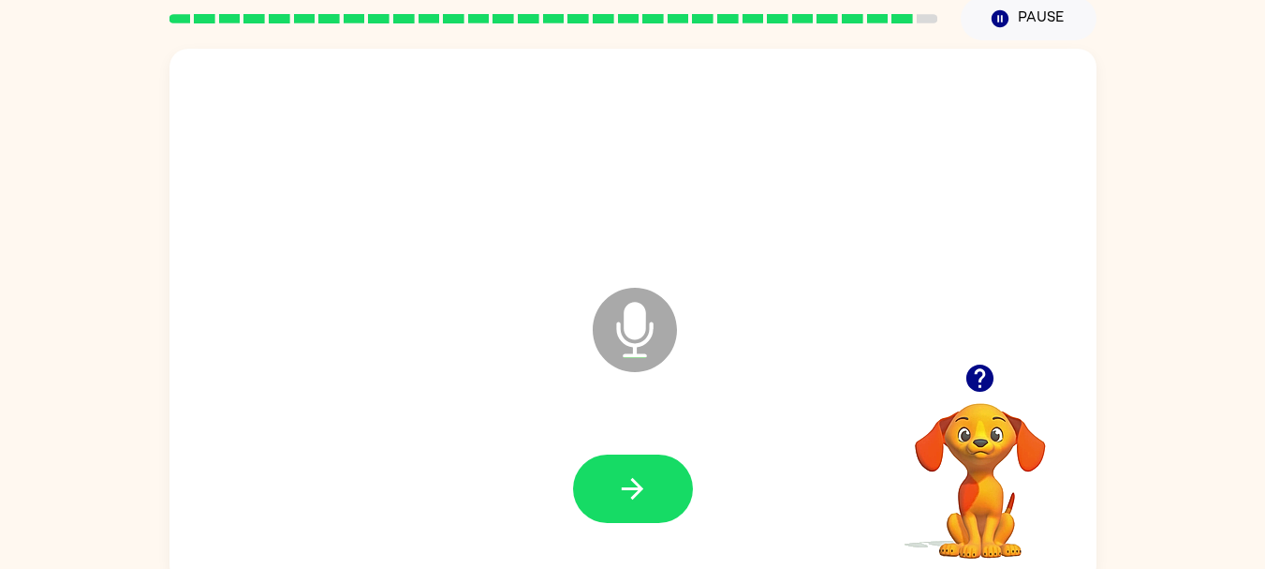
click at [633, 497] on icon "button" at bounding box center [633, 489] width 22 height 22
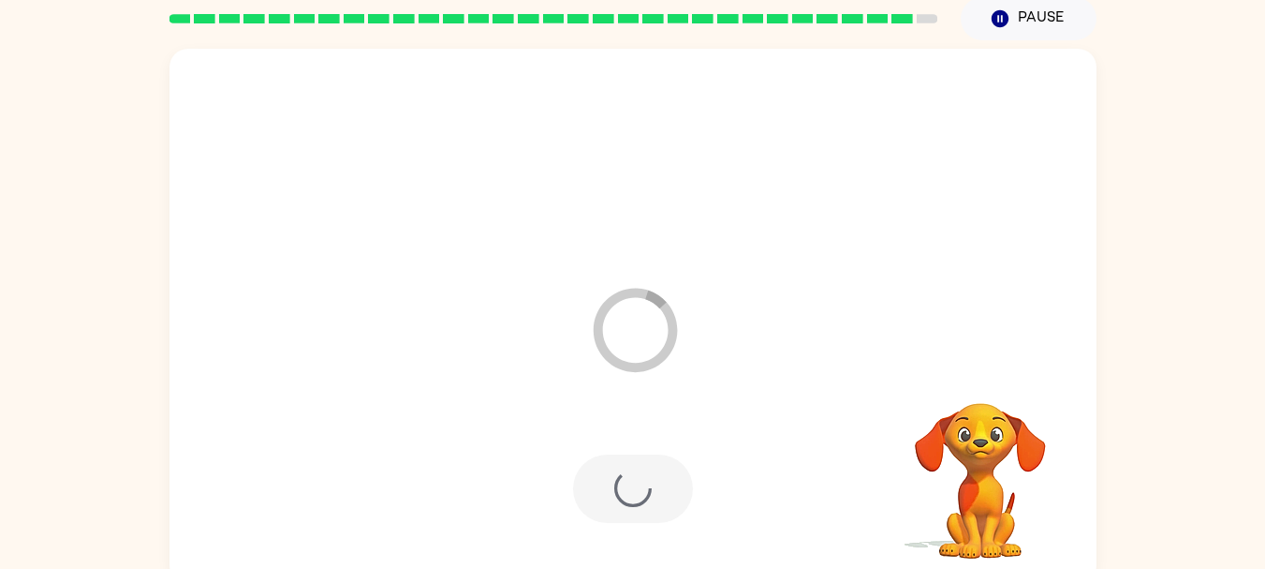
scroll to position [56, 0]
